Goal: Find contact information: Find contact information

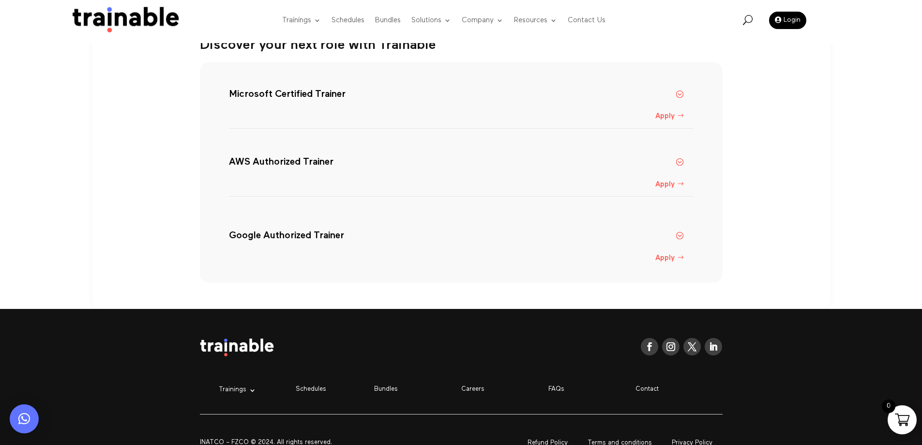
click at [134, 328] on div "Follow Follow Follow Follow Trainings Microsoft EC-Council Project Management I…" at bounding box center [461, 401] width 922 height 184
click at [379, 302] on div "Discover your next role with Trainable Microsoft Certified Trainer Trainable is…" at bounding box center [461, 164] width 738 height 290
click at [679, 235] on h5 "Google Authorized Trainer" at bounding box center [456, 235] width 454 height 12
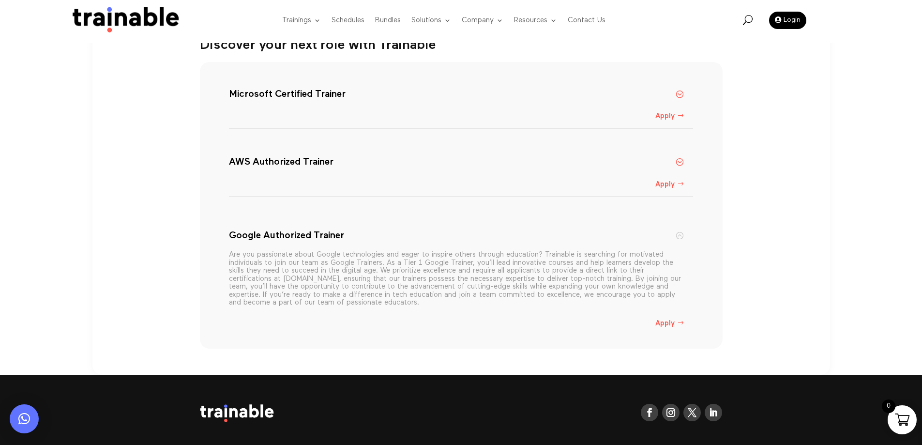
click at [679, 235] on h5 "Google Authorized Trainer" at bounding box center [456, 235] width 454 height 12
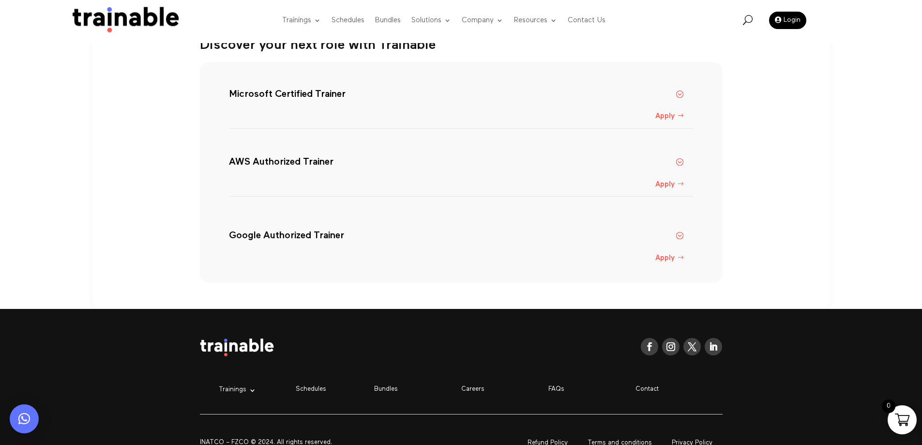
click at [314, 318] on div "Follow Follow Follow Follow Trainings Microsoft EC-Council Project Management I…" at bounding box center [461, 401] width 922 height 184
click at [120, 303] on div "Discover your next role with Trainable Microsoft Certified Trainer Trainable is…" at bounding box center [461, 164] width 738 height 290
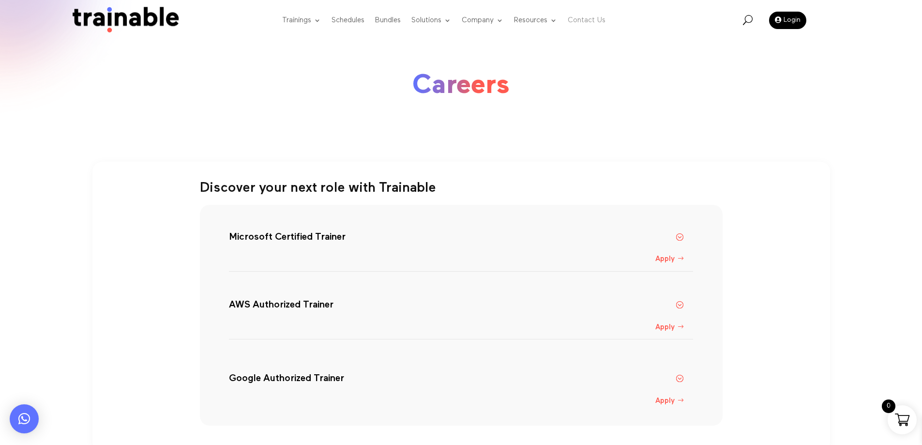
click at [597, 24] on link "Contact Us" at bounding box center [587, 20] width 38 height 38
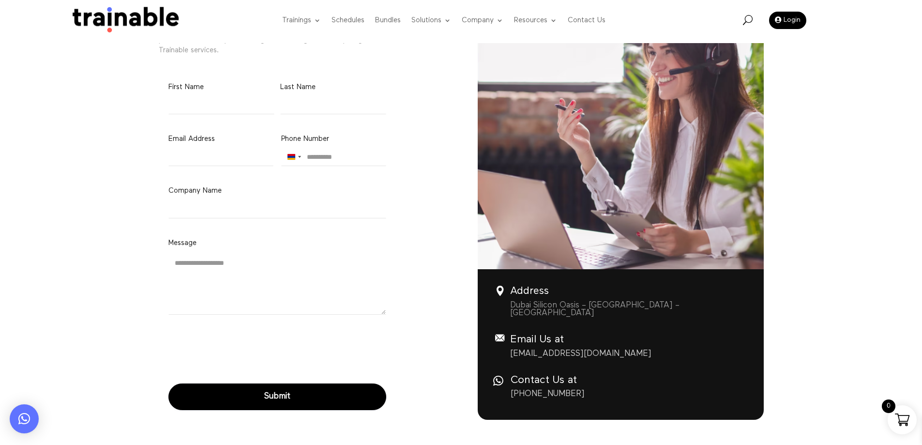
scroll to position [242, 0]
